Goal: Register for event/course

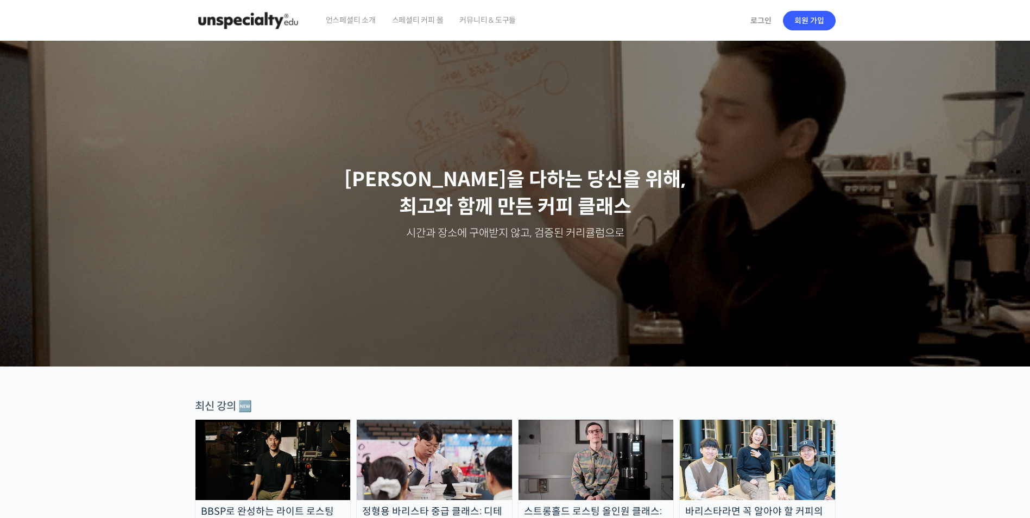
click at [416, 19] on span "스페셜티 커피 몰" at bounding box center [418, 19] width 52 height 41
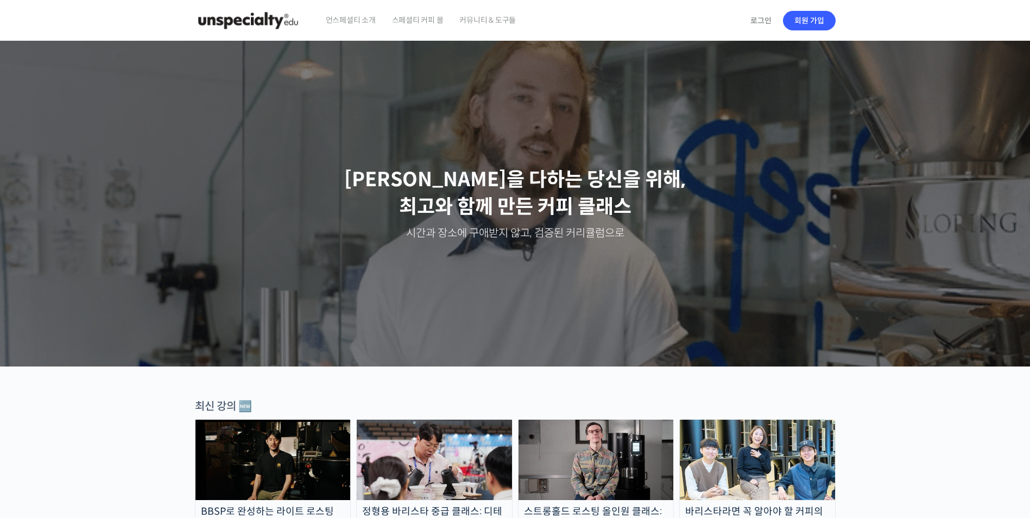
click at [483, 18] on span "커뮤니티 & 도구들" at bounding box center [487, 19] width 56 height 41
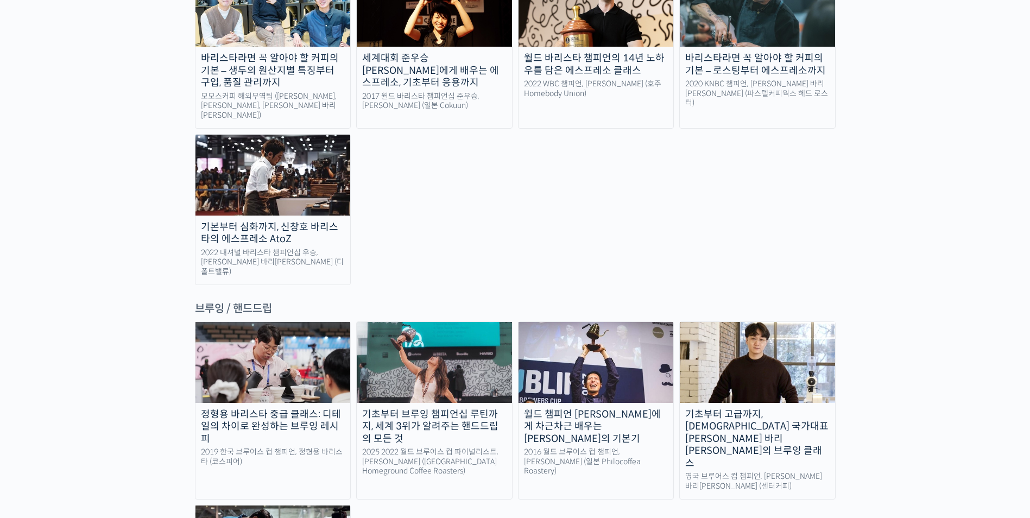
scroll to position [1628, 0]
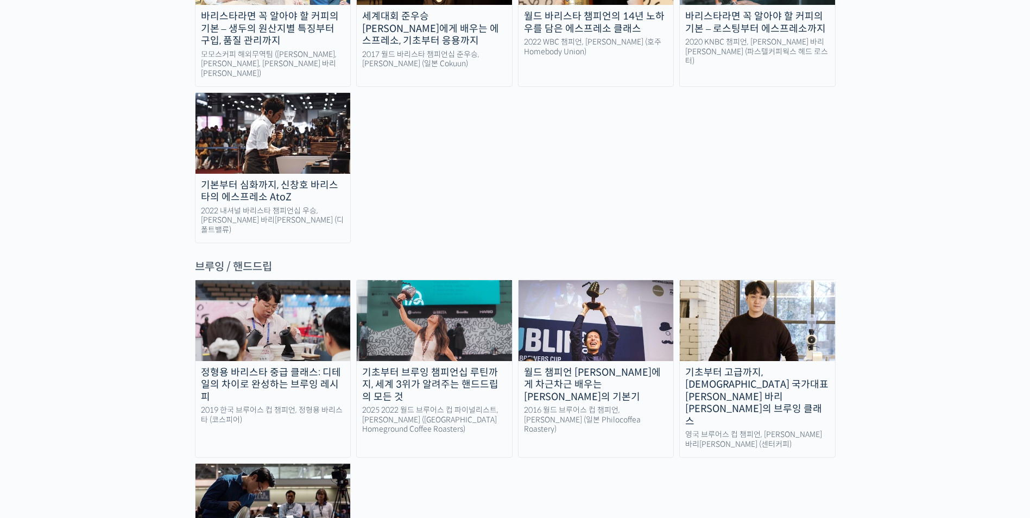
click at [281, 366] on div "정형용 바리스타 중급 클래스: 디테일의 차이로 완성하는 브루잉 레시피" at bounding box center [272, 384] width 155 height 37
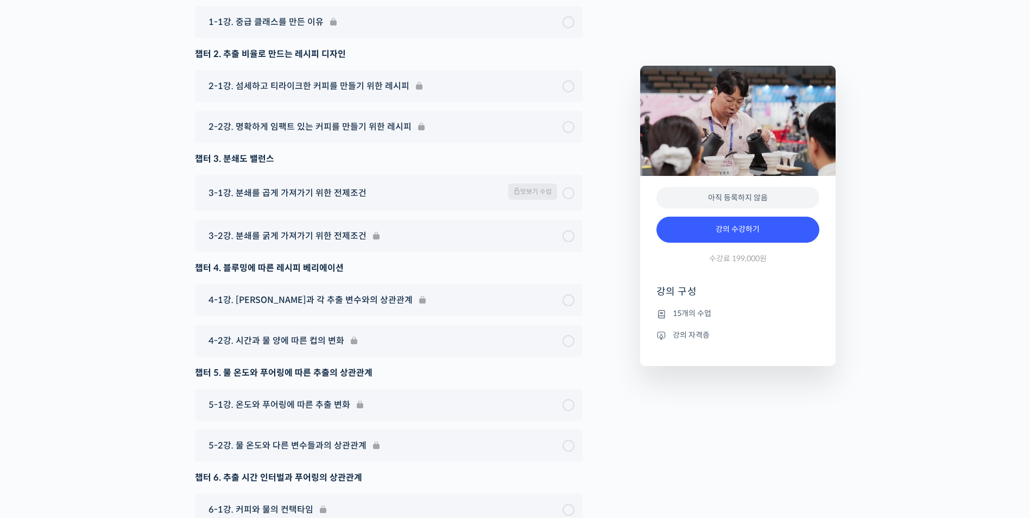
scroll to position [3039, 0]
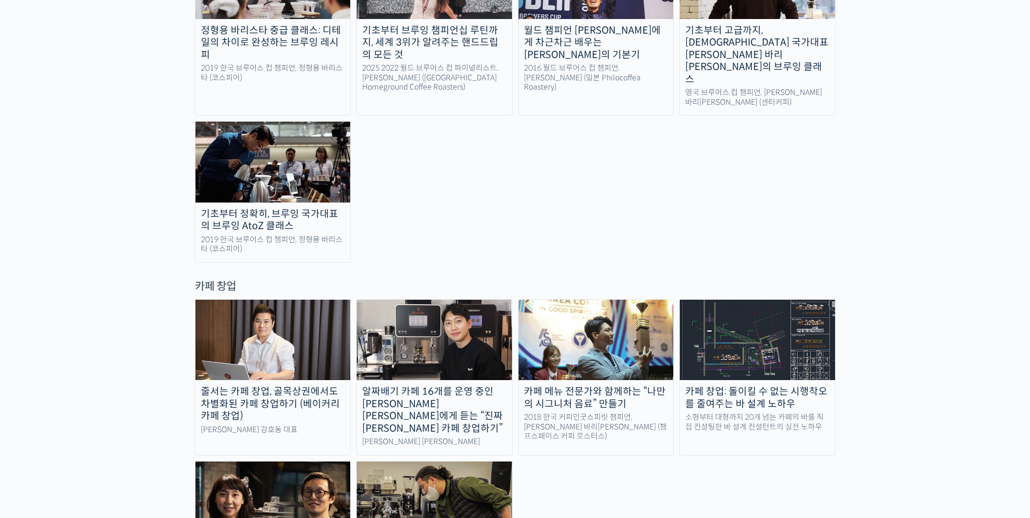
scroll to position [2008, 0]
